Goal: Find specific page/section: Find specific page/section

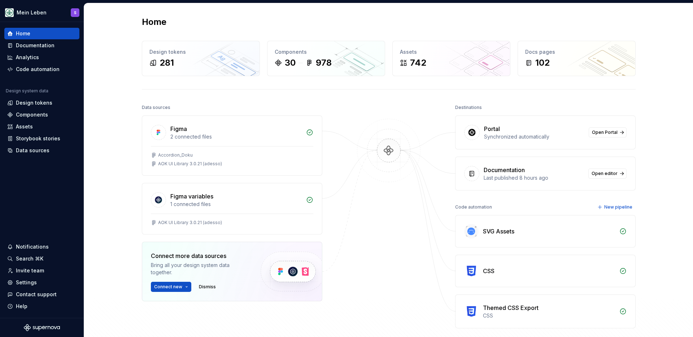
click at [646, 133] on div "Home Design tokens 281 Components 30 978 Assets 742 Docs pages 102 Data sources…" at bounding box center [389, 191] width 520 height 376
click at [579, 18] on div "Home" at bounding box center [389, 22] width 494 height 12
click at [596, 13] on div "Home Design tokens 281 Components 30 978 Assets 742 Docs pages 102 Data sources…" at bounding box center [389, 191] width 520 height 376
click at [495, 18] on div "Home" at bounding box center [389, 22] width 494 height 12
click at [56, 44] on div "Documentation" at bounding box center [41, 45] width 69 height 7
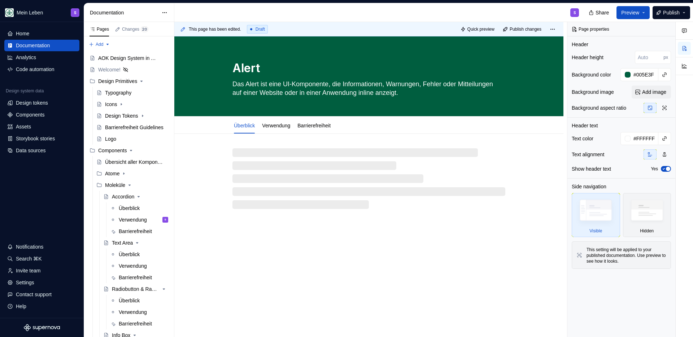
click at [209, 12] on div "S" at bounding box center [379, 12] width 411 height 19
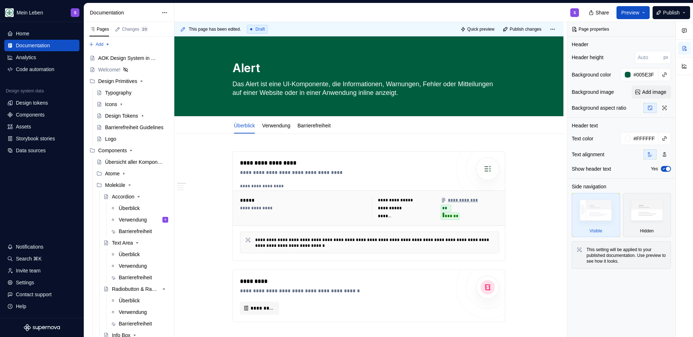
click at [326, 5] on div "S" at bounding box center [379, 12] width 411 height 19
type textarea "*"
